Goal: Navigation & Orientation: Find specific page/section

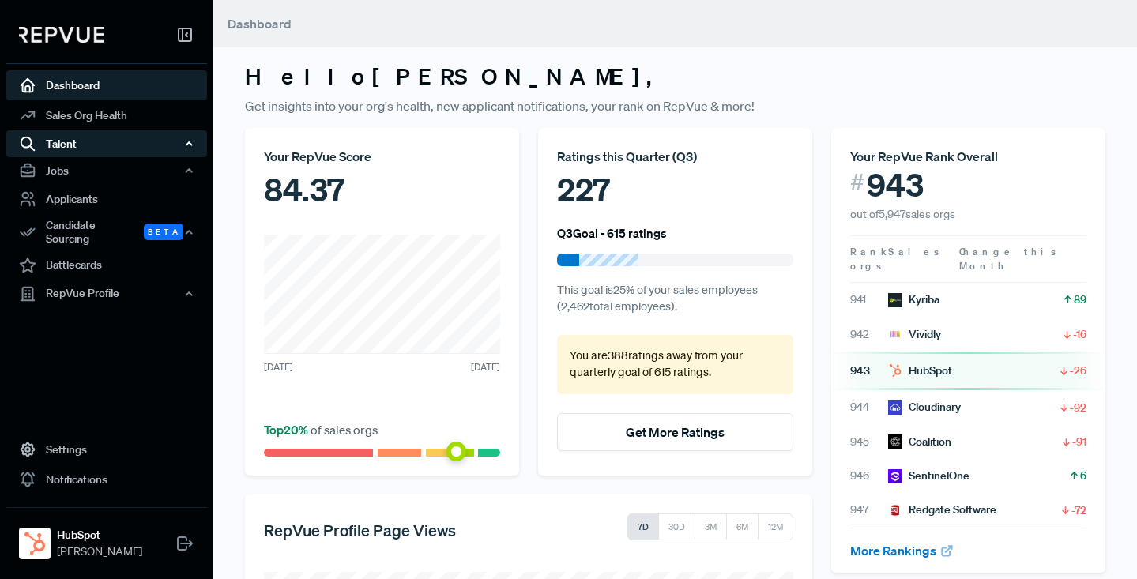
click at [66, 138] on div "Talent" at bounding box center [106, 143] width 201 height 27
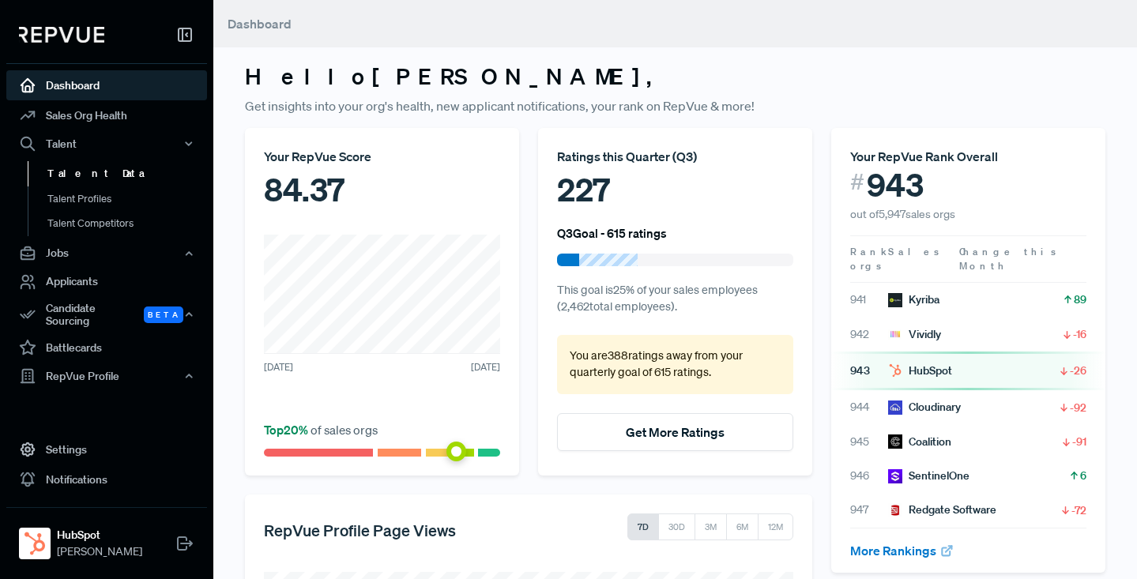
click at [70, 173] on link "Talent Data" at bounding box center [128, 173] width 201 height 25
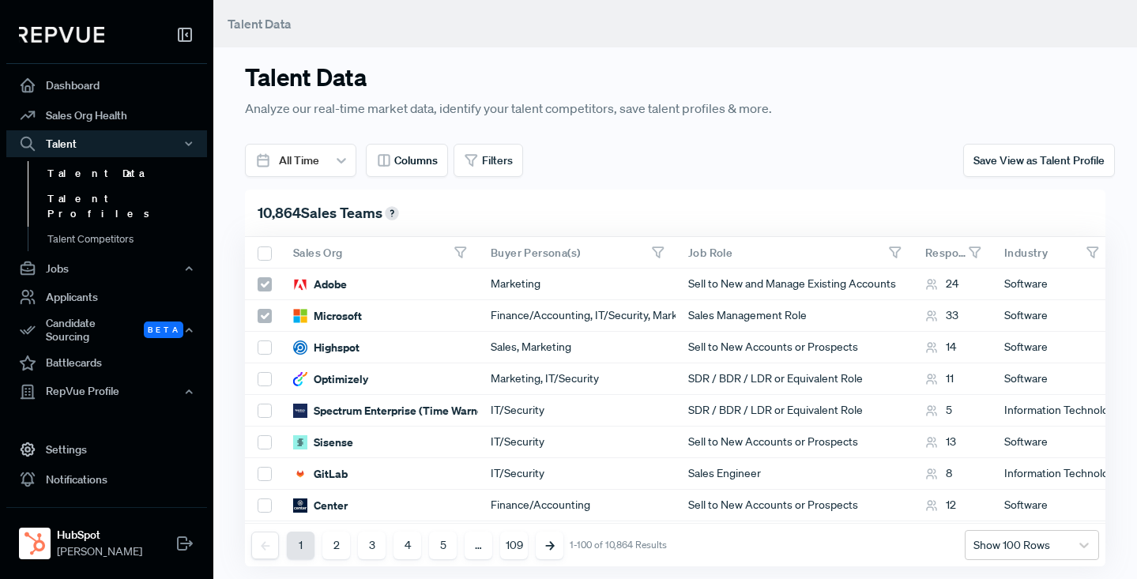
click at [74, 198] on link "Talent Profiles" at bounding box center [128, 206] width 201 height 40
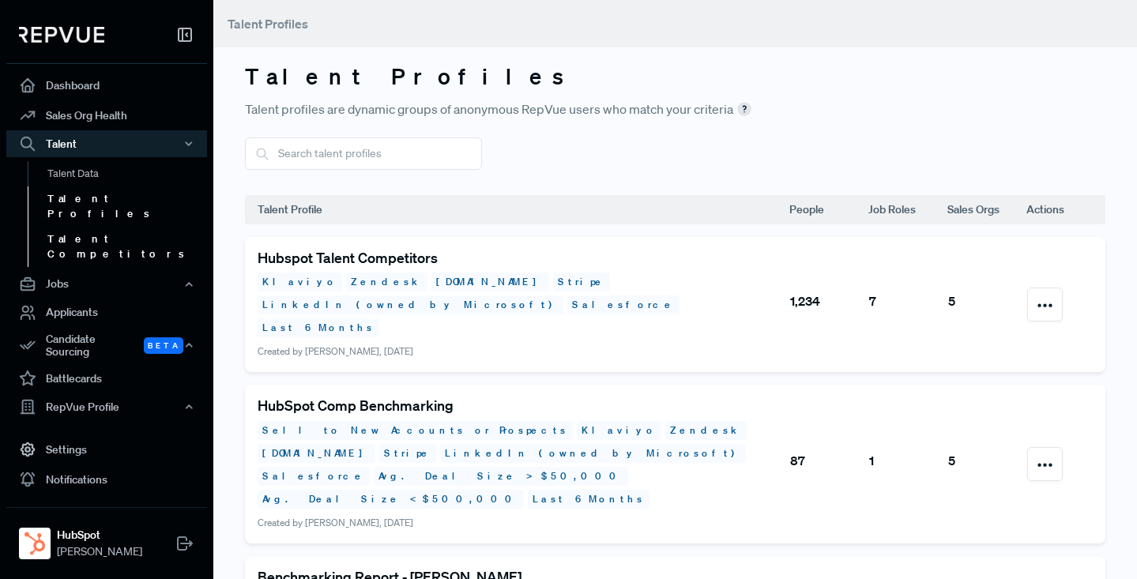
click at [73, 227] on link "Talent Competitors" at bounding box center [128, 247] width 201 height 40
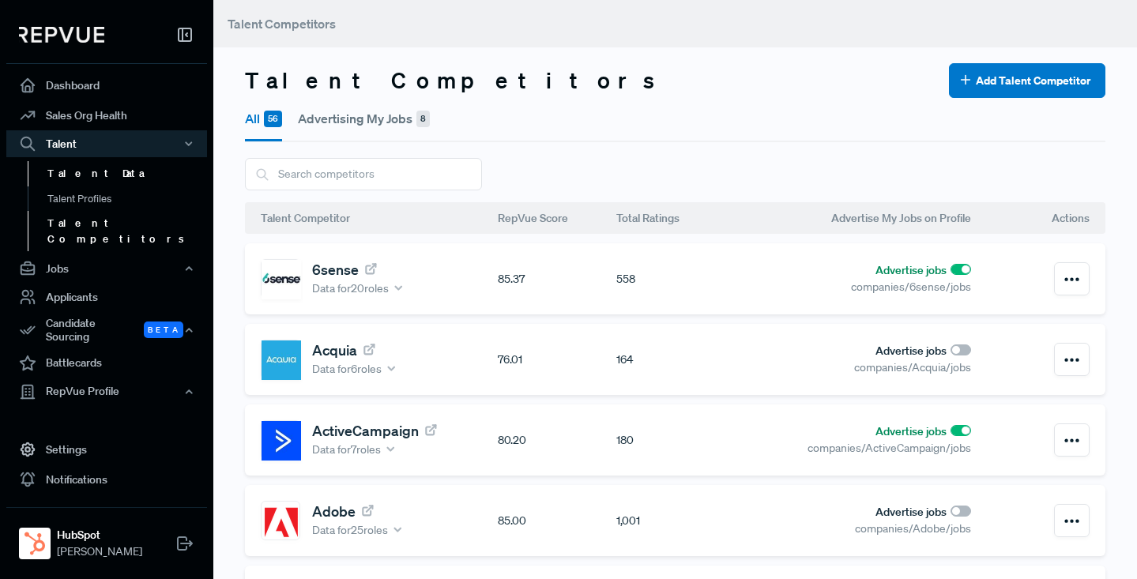
click at [71, 173] on link "Talent Data" at bounding box center [128, 173] width 201 height 25
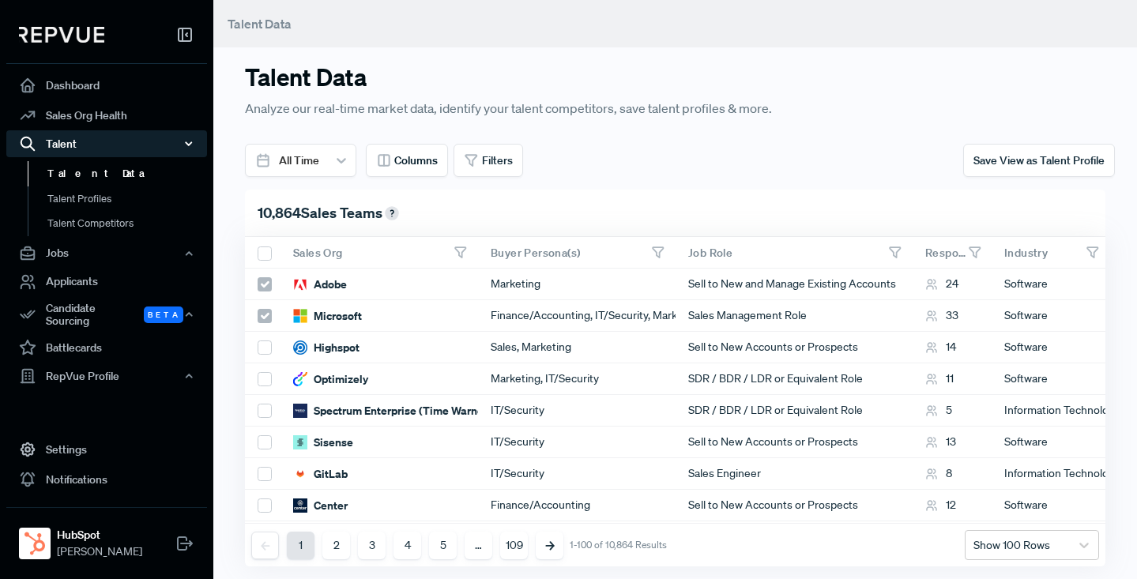
click at [187, 142] on icon "button" at bounding box center [188, 143] width 11 height 11
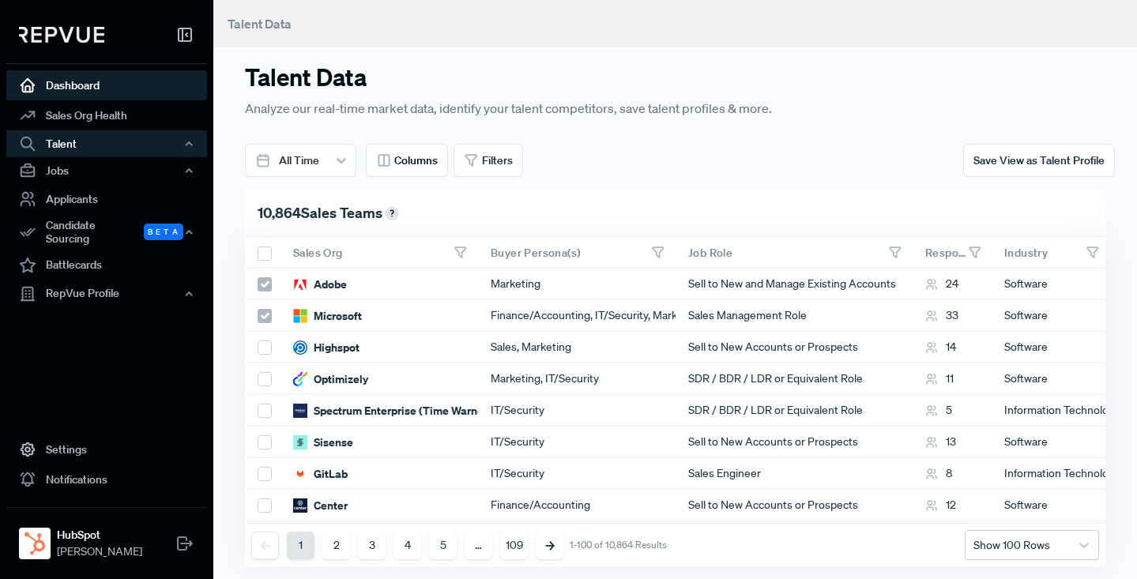
click at [55, 77] on link "Dashboard" at bounding box center [106, 85] width 201 height 30
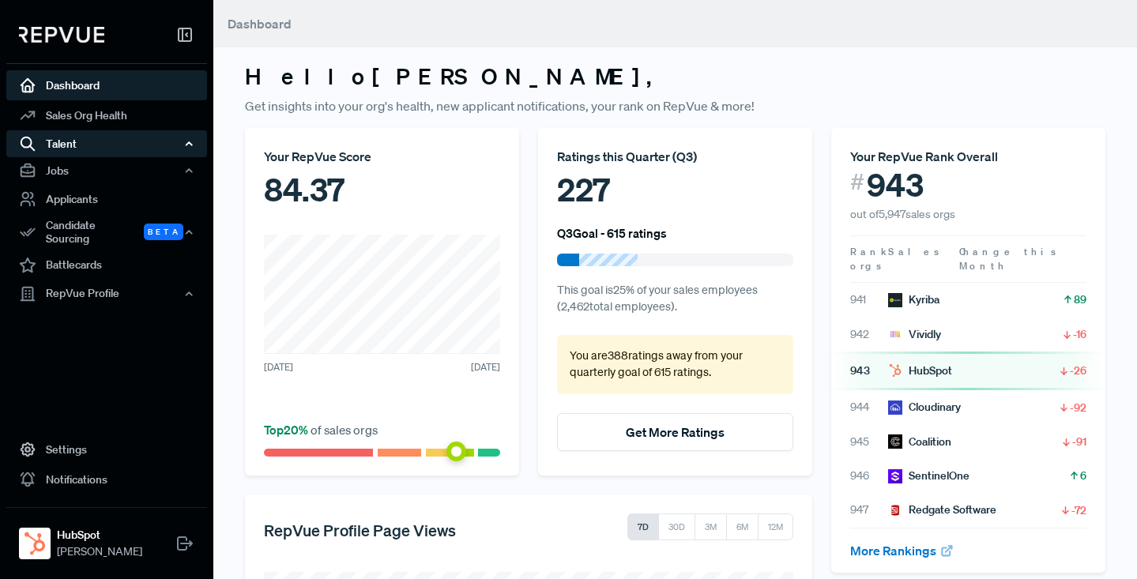
click at [66, 143] on div "Talent" at bounding box center [106, 143] width 201 height 27
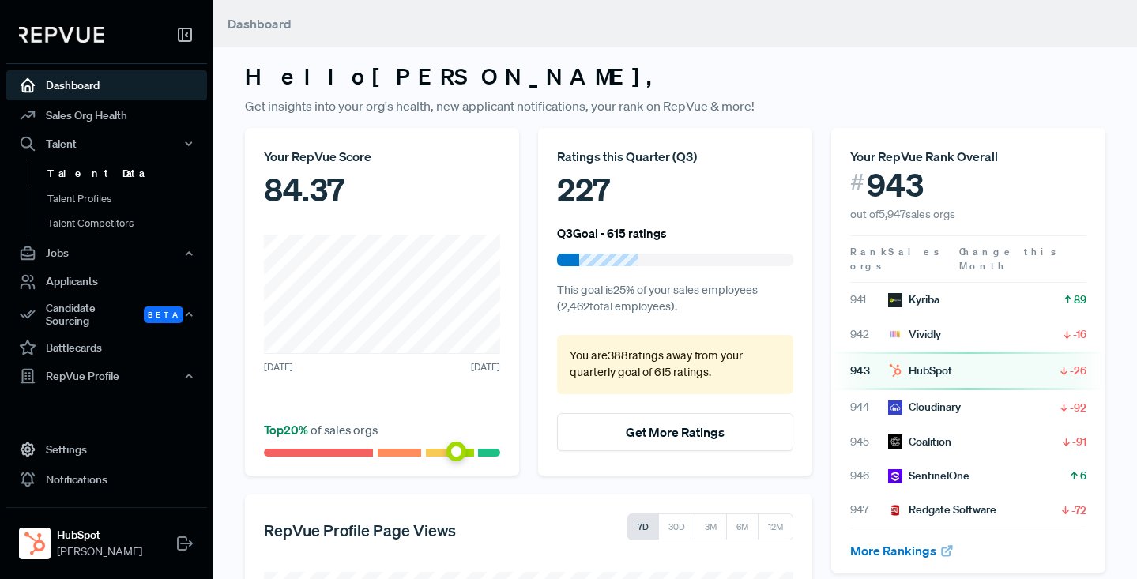
click at [70, 176] on link "Talent Data" at bounding box center [128, 173] width 201 height 25
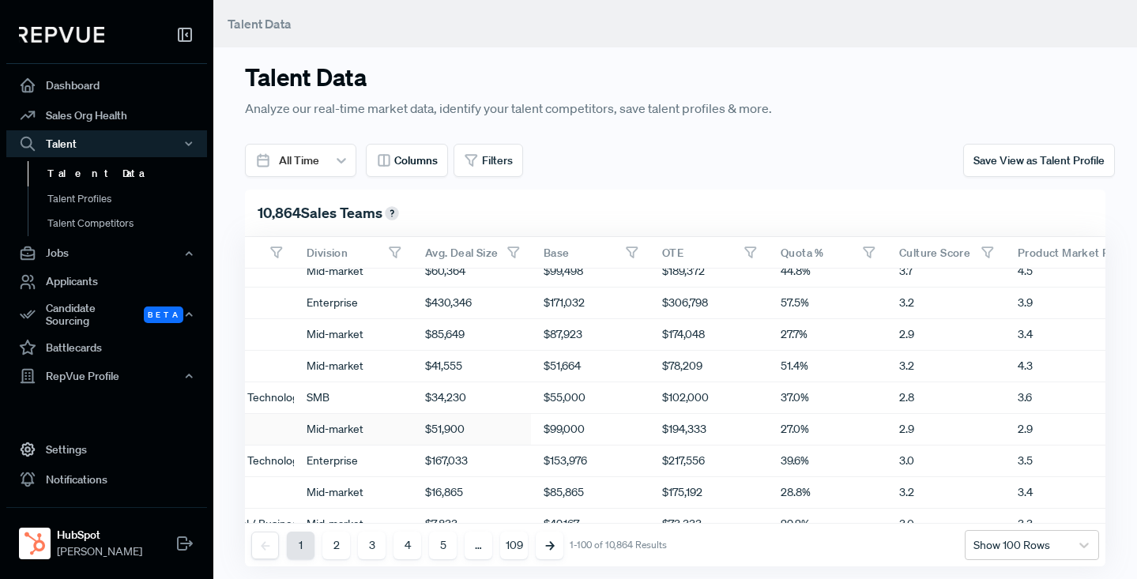
scroll to position [0, 816]
